Goal: Entertainment & Leisure: Browse casually

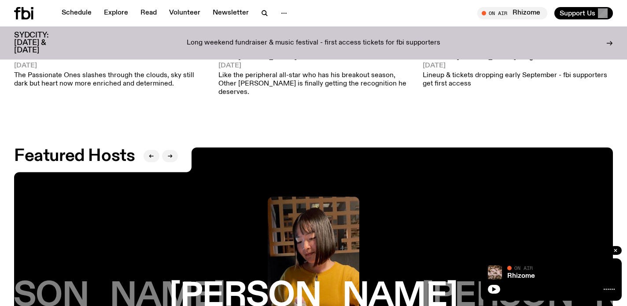
scroll to position [1245, 0]
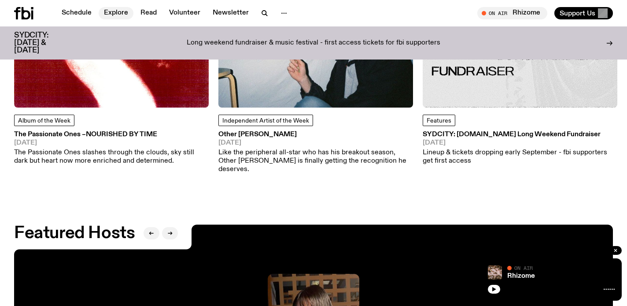
click at [112, 12] on link "Explore" at bounding box center [116, 13] width 35 height 12
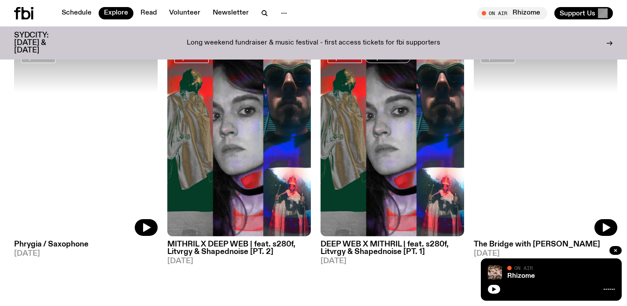
scroll to position [704, 0]
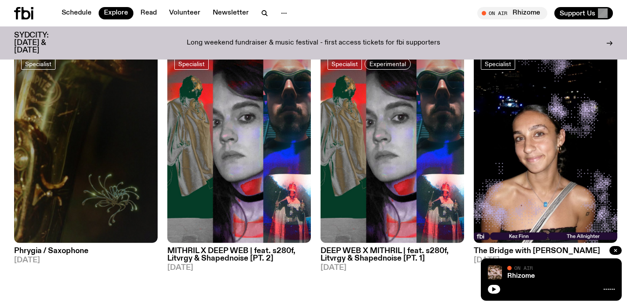
click at [75, 247] on h3 "Phrygia / Saxophone" at bounding box center [86, 250] width 144 height 7
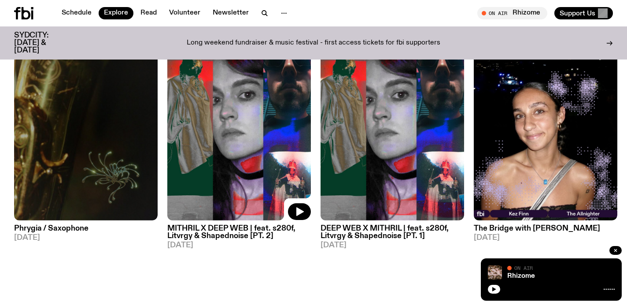
scroll to position [728, 0]
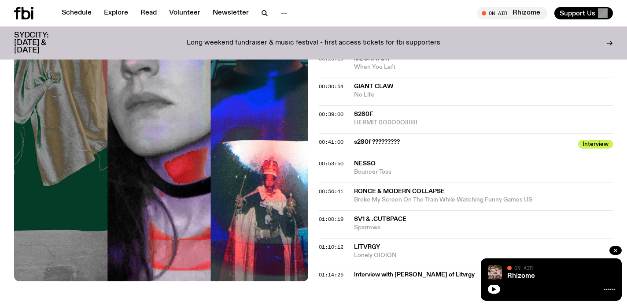
scroll to position [640, 0]
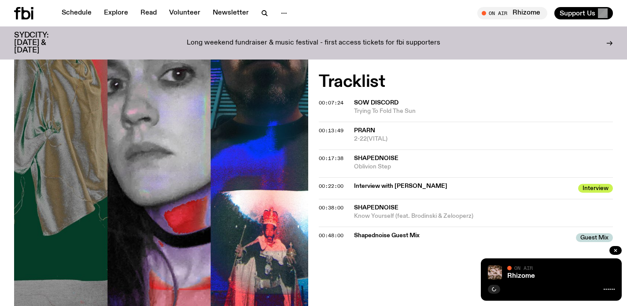
scroll to position [303, 0]
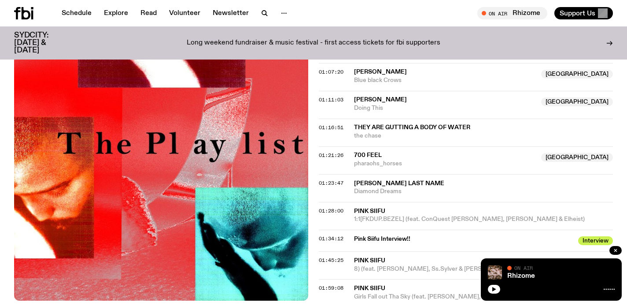
scroll to position [862, 0]
